Goal: Task Accomplishment & Management: Manage account settings

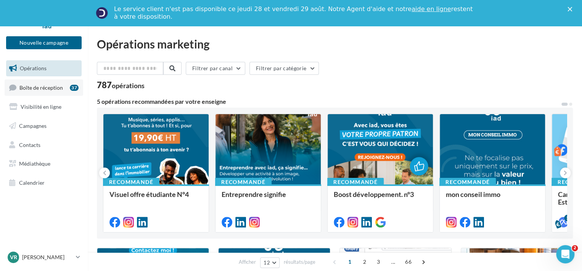
click at [44, 87] on span "Boîte de réception" at bounding box center [40, 87] width 43 height 6
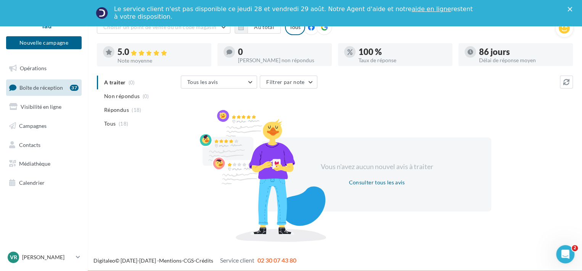
scroll to position [43, 0]
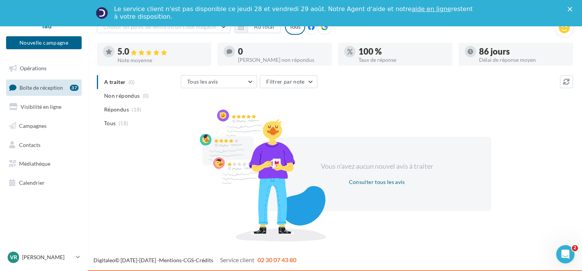
click at [76, 88] on div "37" at bounding box center [74, 88] width 9 height 6
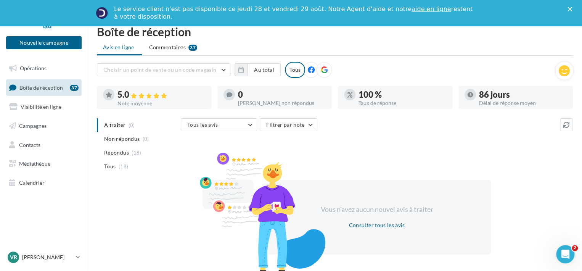
click at [576, 11] on div "Le service client n'est pas disponible ce jeudi 28 et vendredi 29 août. Notre A…" at bounding box center [291, 13] width 582 height 20
click at [572, 7] on icon "Fermer" at bounding box center [569, 9] width 5 height 5
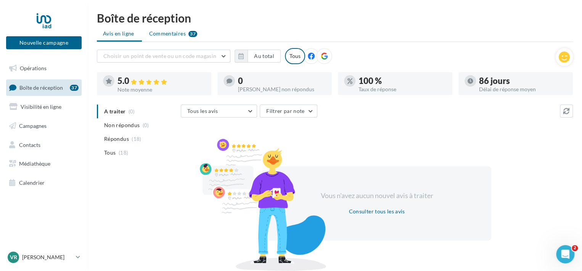
click at [193, 35] on div "37" at bounding box center [192, 34] width 9 height 6
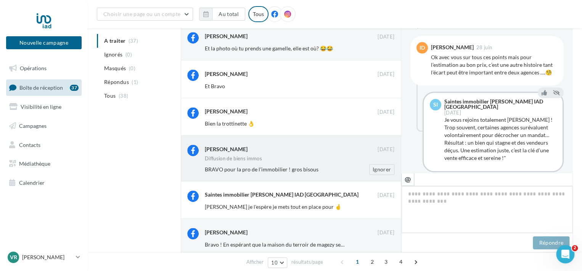
scroll to position [191, 0]
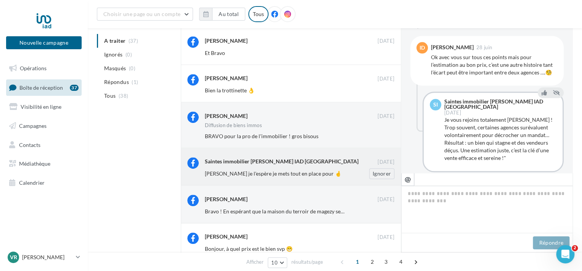
click at [250, 170] on div "Isabelle Djamchid je l'espère je mets tout en place pour 🤞" at bounding box center [275, 174] width 140 height 8
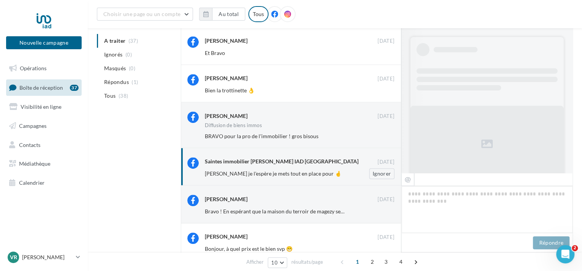
scroll to position [186, 0]
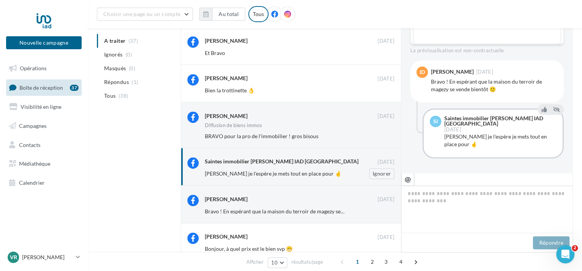
click at [250, 169] on div "Isabelle Djamchid je l'espère je mets tout en place pour 🤞 Ignorer" at bounding box center [303, 173] width 196 height 11
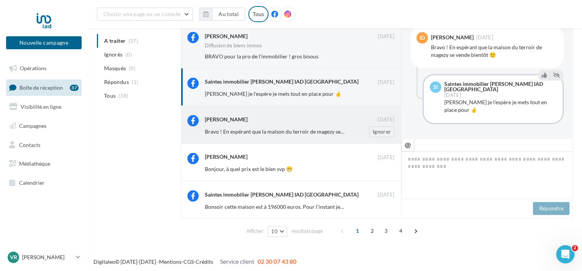
scroll to position [271, 0]
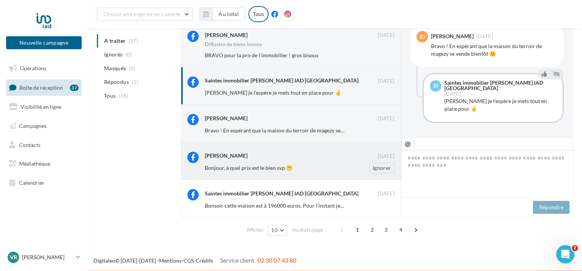
click at [226, 166] on span "Bonjour, à quel prix est le bien svp 😁" at bounding box center [249, 167] width 88 height 6
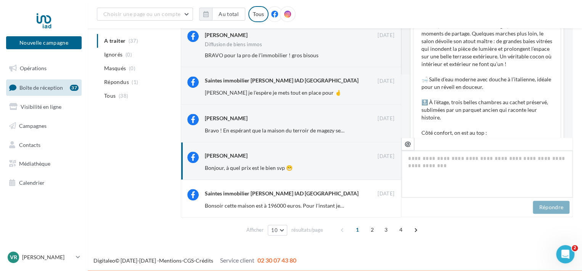
scroll to position [76, 0]
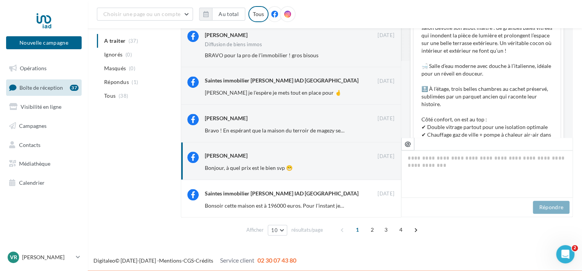
click at [50, 91] on link "Boîte de réception 37" at bounding box center [44, 87] width 79 height 16
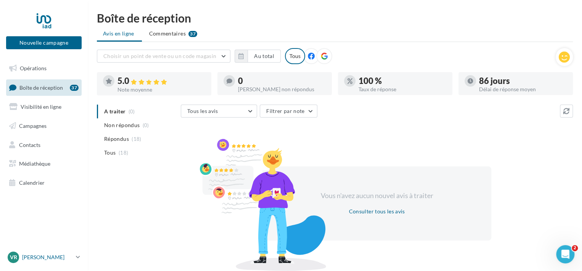
click at [38, 259] on p "[PERSON_NAME]" at bounding box center [47, 257] width 51 height 8
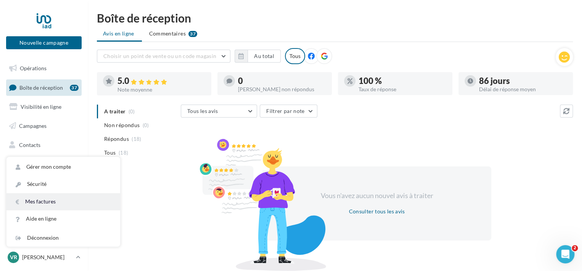
click at [38, 202] on link "Mes factures" at bounding box center [63, 201] width 114 height 17
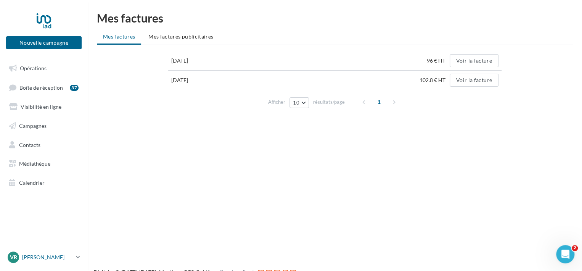
click at [37, 257] on p "[PERSON_NAME]" at bounding box center [47, 257] width 51 height 8
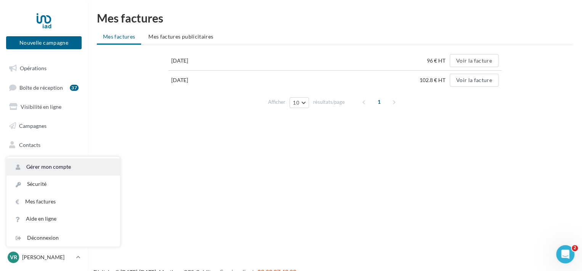
click at [58, 167] on link "Gérer mon compte" at bounding box center [63, 166] width 114 height 17
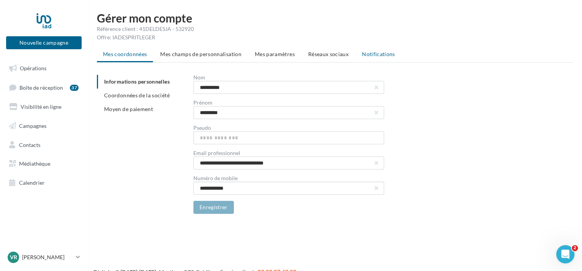
click at [386, 55] on span "Notifications" at bounding box center [378, 54] width 33 height 6
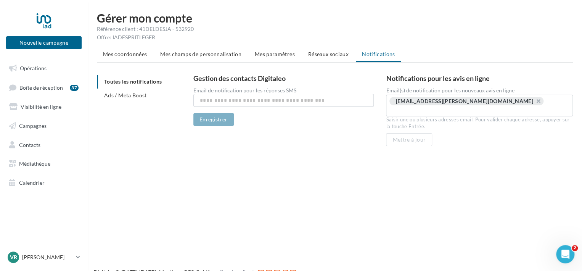
click at [322, 54] on span "Réseaux sociaux" at bounding box center [328, 54] width 40 height 6
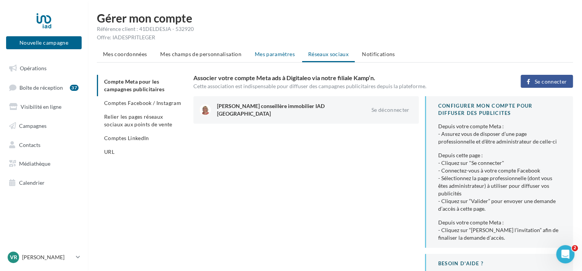
click at [275, 54] on span "Mes paramètres" at bounding box center [275, 54] width 40 height 6
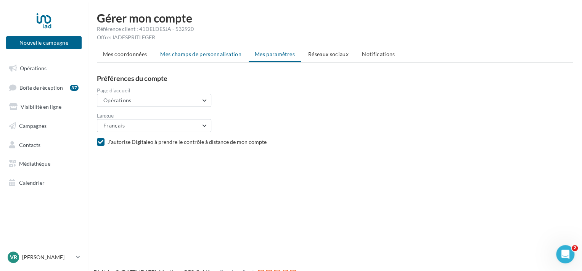
click at [205, 53] on span "Mes champs de personnalisation" at bounding box center [200, 54] width 81 height 6
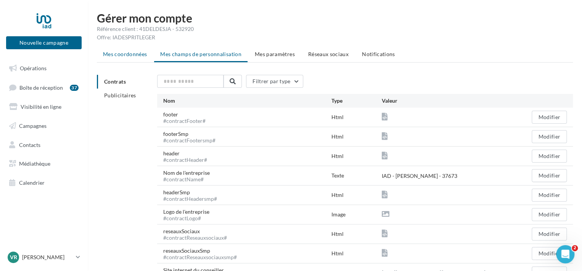
click at [130, 51] on span "Mes coordonnées" at bounding box center [125, 54] width 44 height 6
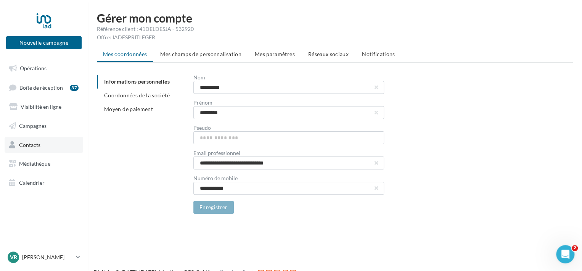
click at [30, 144] on span "Contacts" at bounding box center [29, 144] width 21 height 6
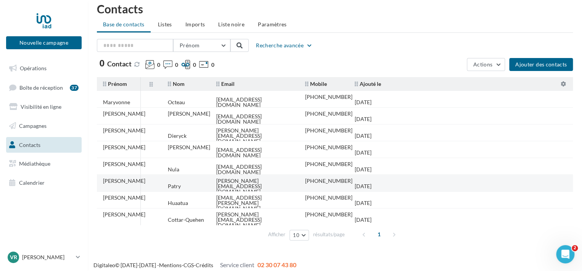
scroll to position [14, 0]
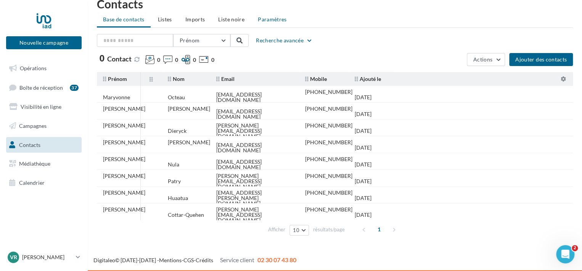
click at [262, 18] on span "Paramètres" at bounding box center [272, 19] width 29 height 6
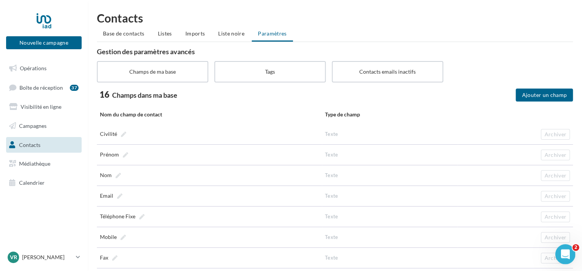
click at [562, 255] on icon "Ouvrir le Messenger Intercom" at bounding box center [564, 253] width 13 height 13
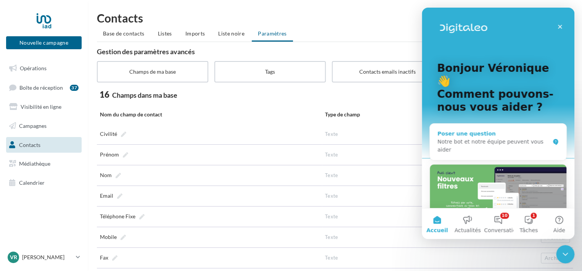
click at [438, 138] on div "Notre bot et notre équipe peuvent vous aider" at bounding box center [493, 146] width 112 height 16
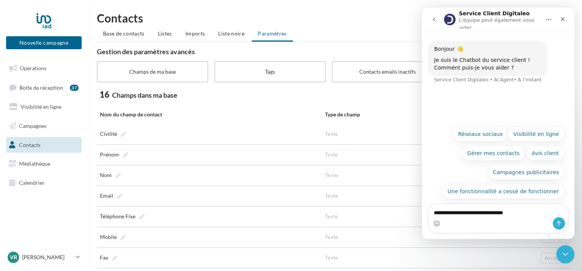
type textarea "**********"
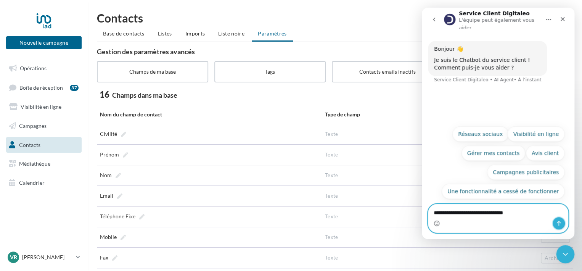
click at [561, 223] on icon "Envoyer un message…" at bounding box center [559, 223] width 6 height 6
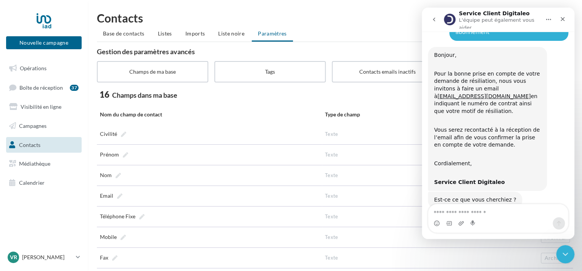
scroll to position [67, 0]
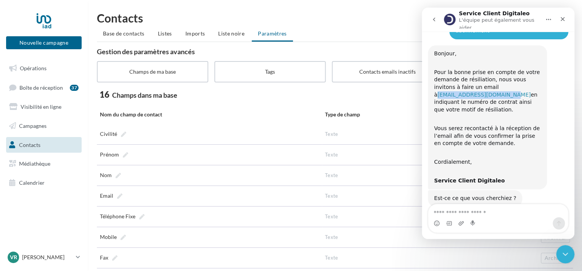
drag, startPoint x: 531, startPoint y: 76, endPoint x: 474, endPoint y: 73, distance: 56.9
click at [470, 74] on div "Pour la bonne prise en compte de votre demande de résiliation, nous vous invito…" at bounding box center [487, 87] width 107 height 52
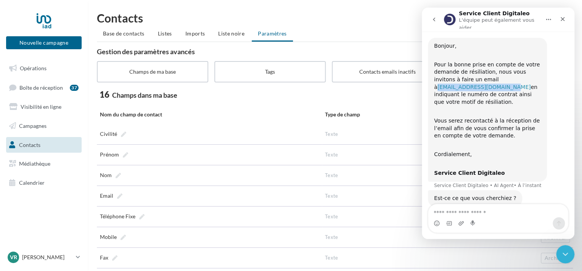
copy div "[EMAIL_ADDRESS][DOMAIN_NAME]"
click at [34, 257] on p "[PERSON_NAME]" at bounding box center [47, 257] width 51 height 8
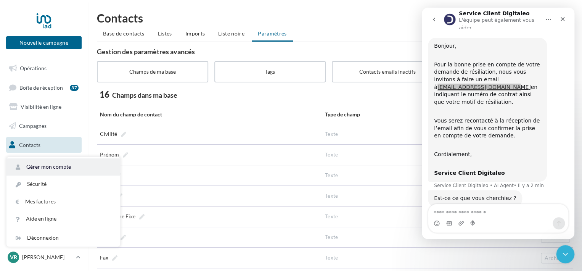
click at [46, 165] on link "Gérer mon compte" at bounding box center [63, 166] width 114 height 17
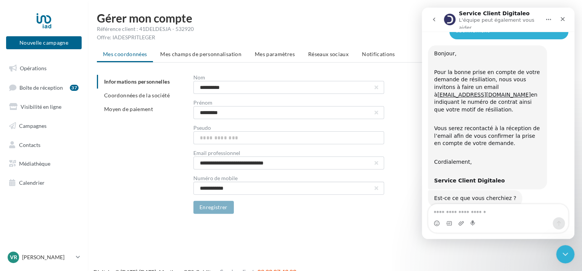
scroll to position [67, 0]
drag, startPoint x: 149, startPoint y: 38, endPoint x: 92, endPoint y: 29, distance: 57.1
click at [92, 29] on div "**********" at bounding box center [335, 119] width 494 height 214
copy div "Référence client : 41DELDESJA - 532920 Offre: IADESPRITLEGER"
